Goal: Transaction & Acquisition: Purchase product/service

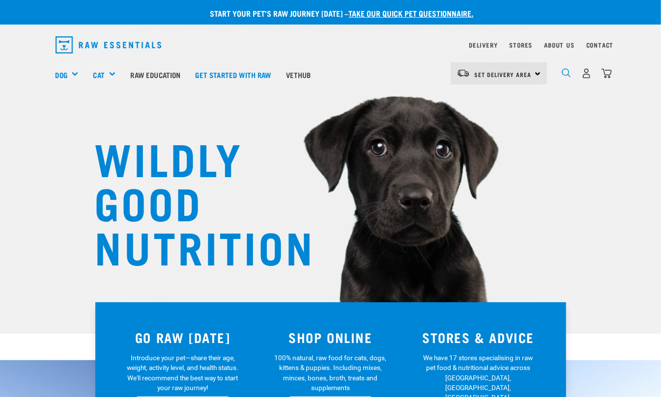
click at [563, 73] on img "dropdown navigation" at bounding box center [565, 72] width 9 height 9
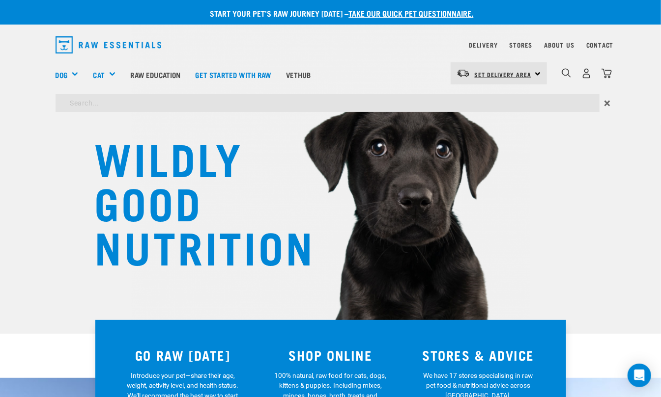
drag, startPoint x: 487, startPoint y: 63, endPoint x: 494, endPoint y: 72, distance: 10.5
click at [492, 71] on div "Set Delivery Area [GEOGRAPHIC_DATA]" at bounding box center [498, 73] width 96 height 22
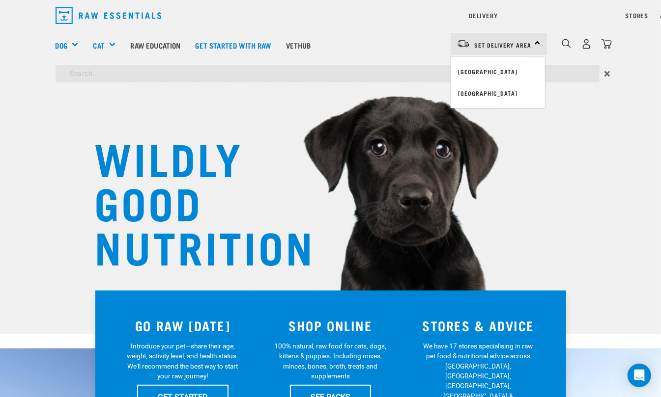
type input "lamb meat"
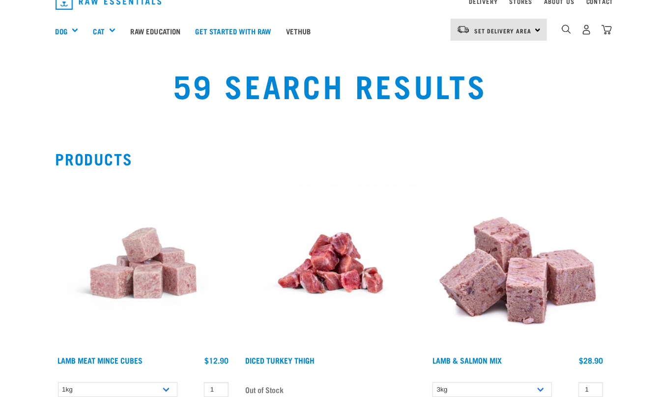
scroll to position [87, 0]
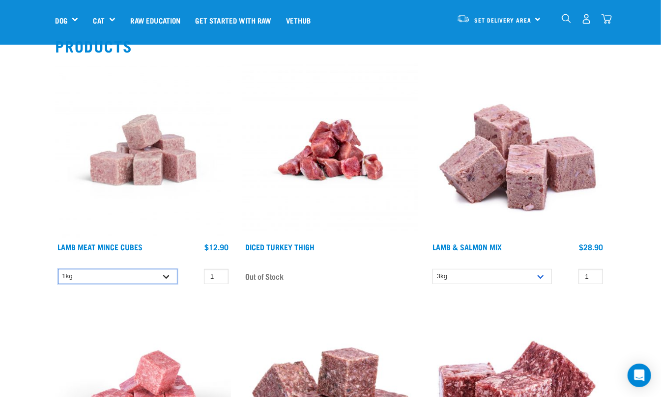
click at [123, 275] on select "1kg" at bounding box center [117, 276] width 119 height 15
click at [101, 245] on link "Lamb Meat Mince Cubes" at bounding box center [100, 247] width 85 height 4
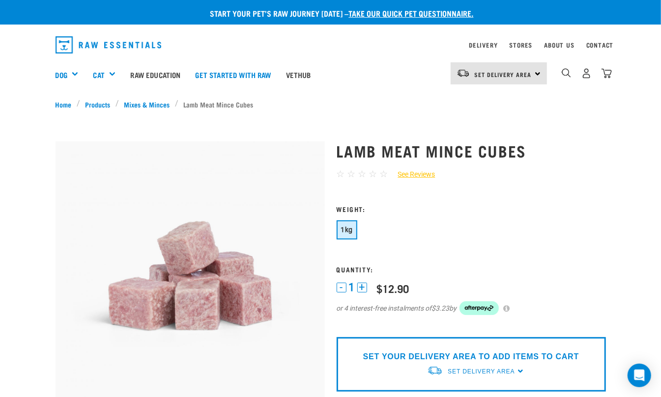
scroll to position [131, 0]
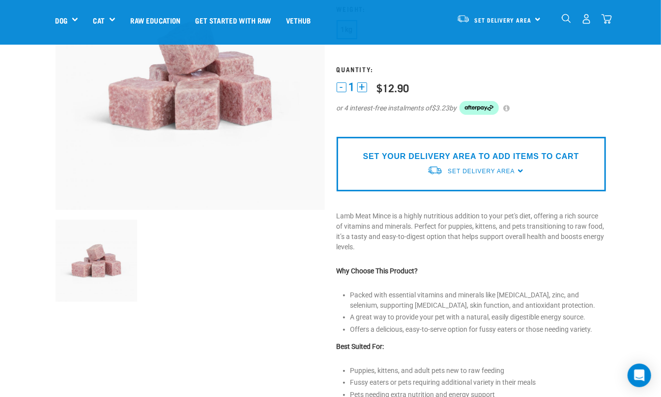
click at [365, 89] on button "+" at bounding box center [362, 88] width 10 height 10
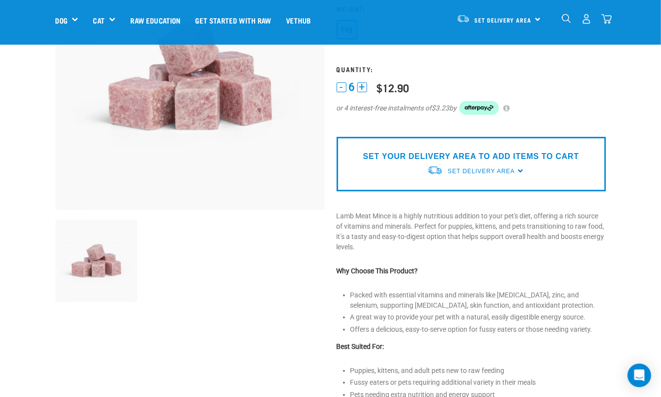
click at [365, 89] on button "+" at bounding box center [362, 88] width 10 height 10
click at [364, 85] on button "+" at bounding box center [368, 88] width 10 height 10
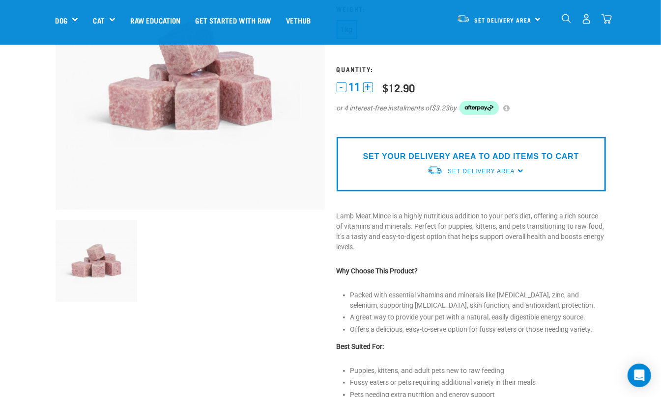
click at [364, 85] on button "+" at bounding box center [368, 88] width 10 height 10
click at [346, 82] on div "- 15 +" at bounding box center [354, 87] width 36 height 10
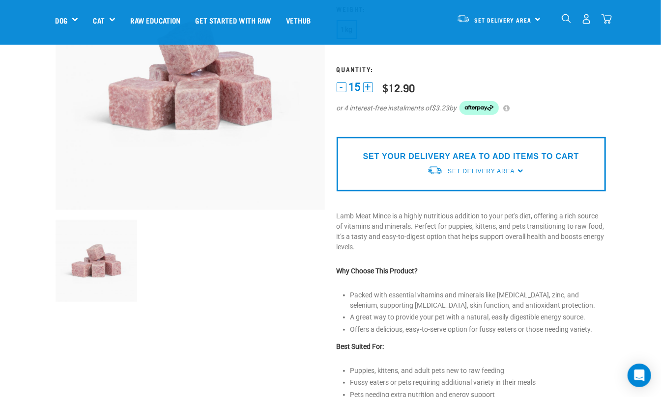
click at [346, 82] on div "- 15 +" at bounding box center [354, 87] width 36 height 10
click at [345, 89] on button "-" at bounding box center [341, 88] width 10 height 10
click at [342, 86] on button "-" at bounding box center [341, 88] width 10 height 10
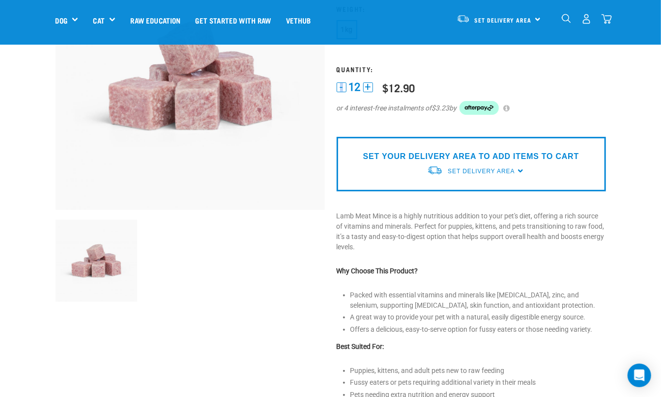
click at [342, 86] on button "-" at bounding box center [341, 88] width 10 height 10
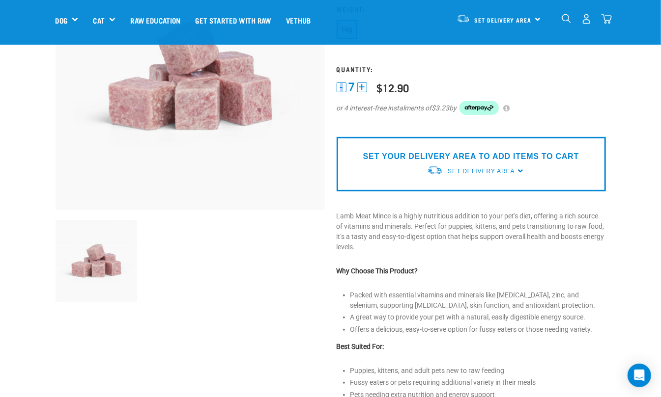
click at [342, 86] on button "-" at bounding box center [341, 88] width 10 height 10
click at [578, 77] on form "4" at bounding box center [470, 66] width 269 height 122
click at [338, 85] on button "-" at bounding box center [341, 88] width 10 height 10
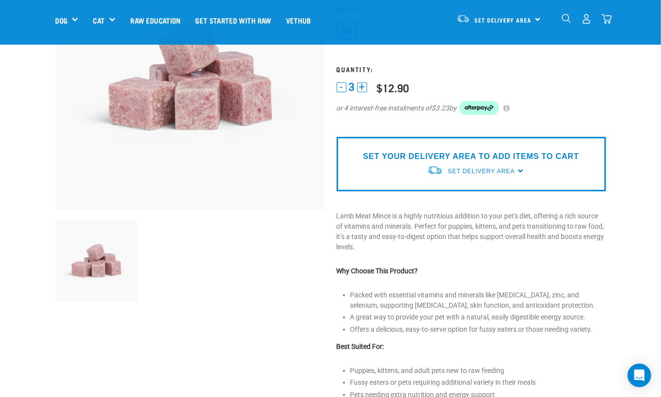
click at [338, 85] on button "-" at bounding box center [341, 88] width 10 height 10
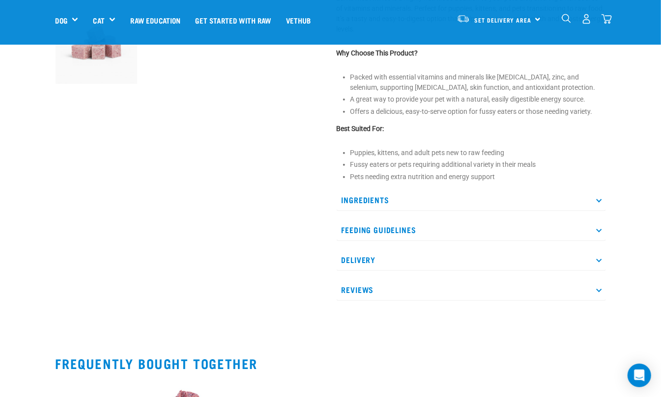
scroll to position [371, 0]
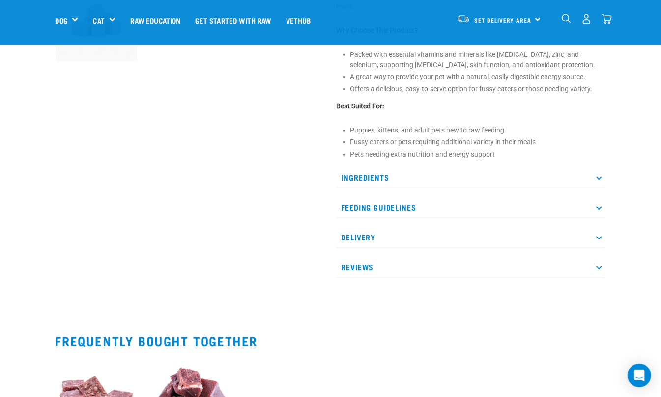
click at [403, 175] on p "Ingredients" at bounding box center [470, 177] width 269 height 22
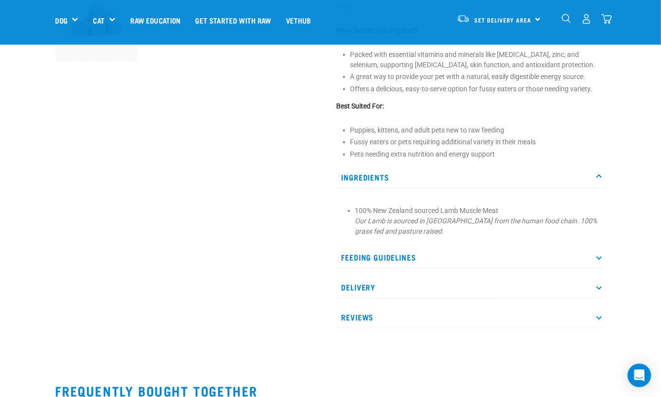
click at [403, 175] on p "Ingredients" at bounding box center [470, 177] width 269 height 22
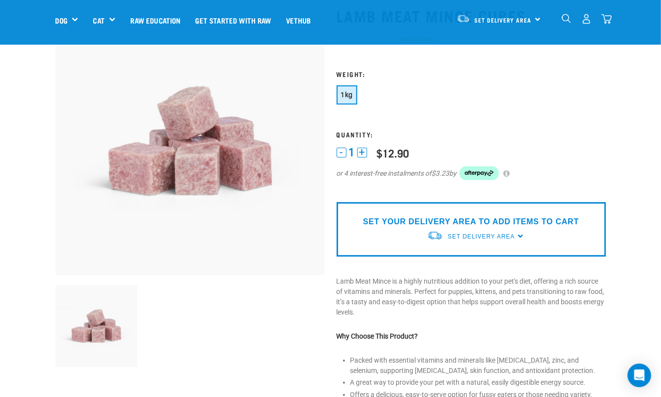
scroll to position [0, 0]
